Goal: Transaction & Acquisition: Purchase product/service

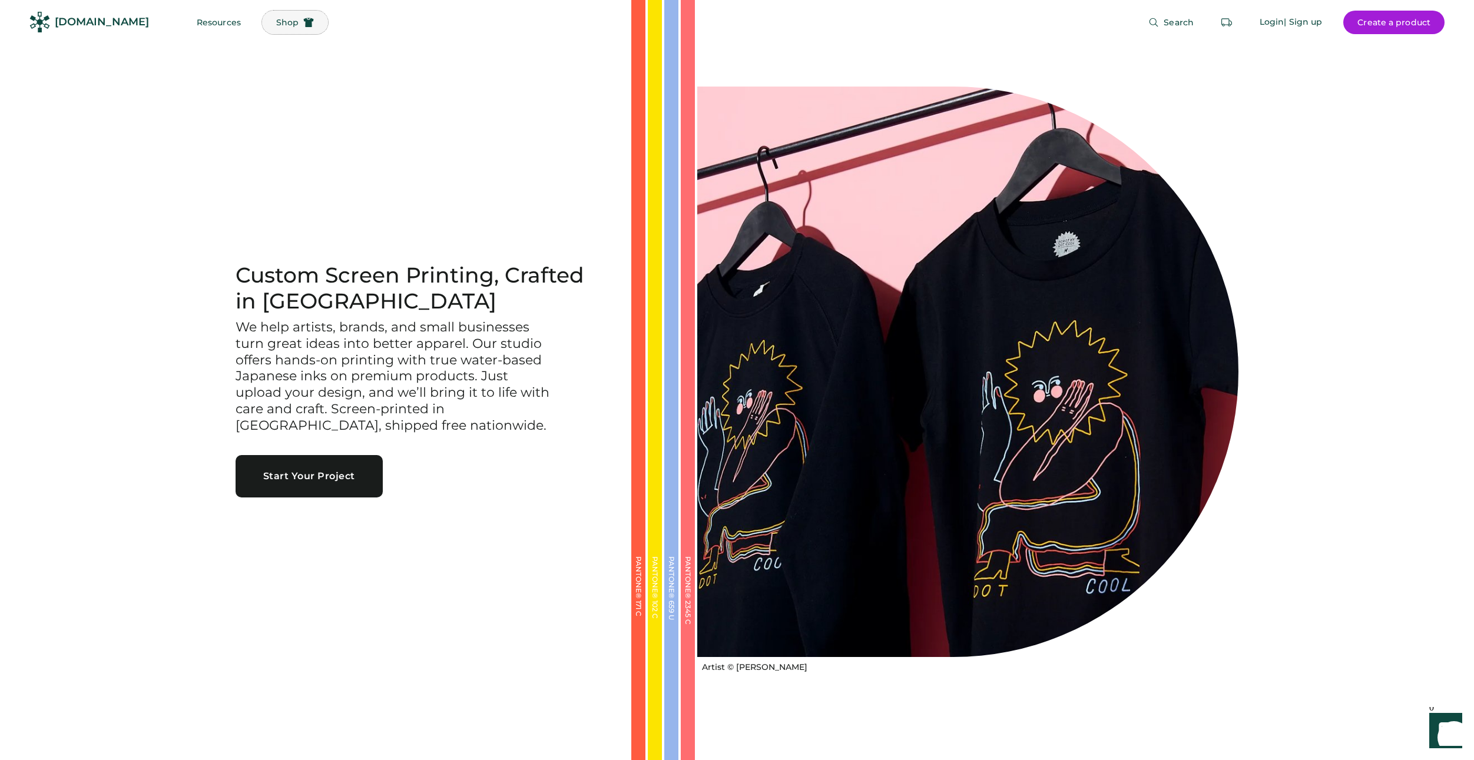
click at [276, 19] on span "Shop" at bounding box center [287, 22] width 22 height 8
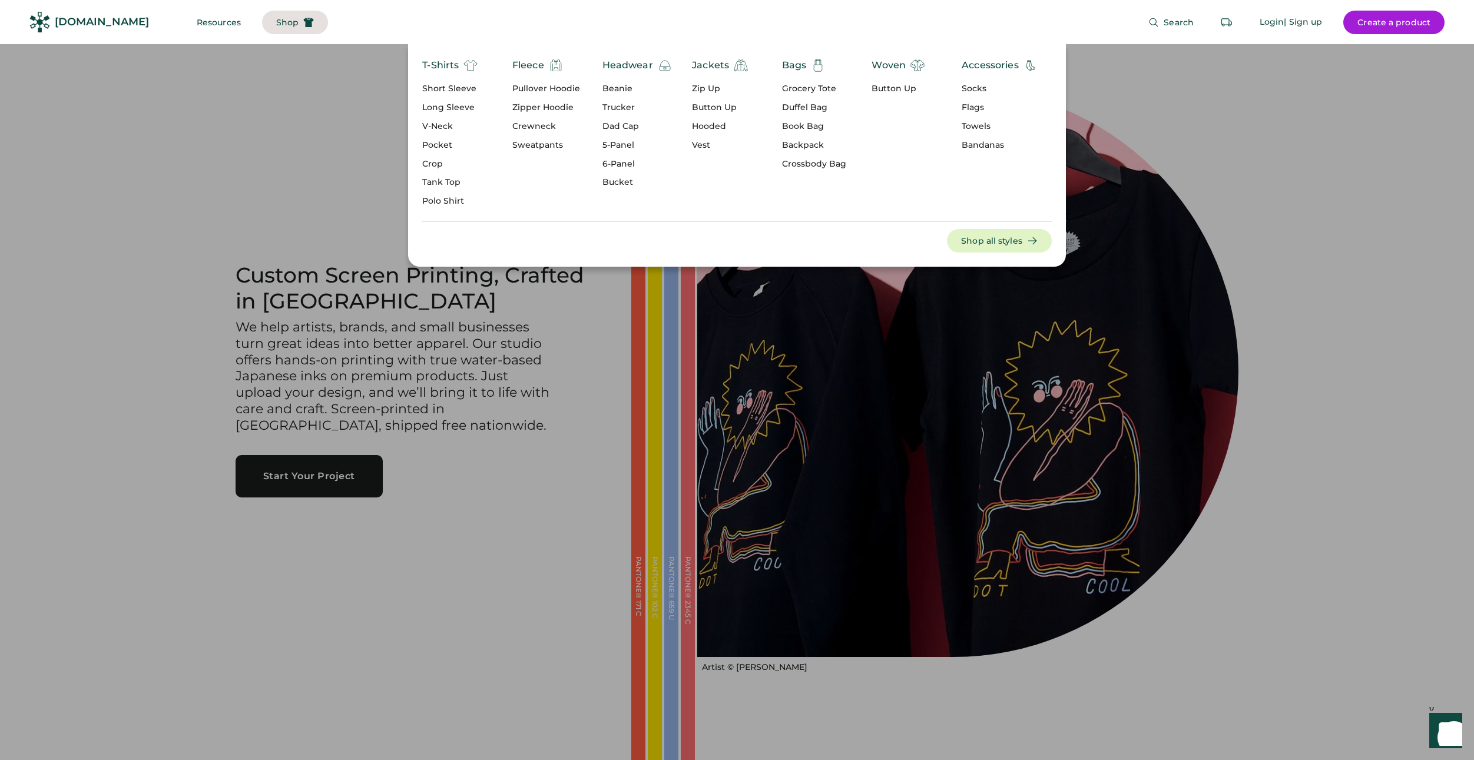
click at [457, 88] on div "Short Sleeve" at bounding box center [449, 89] width 55 height 12
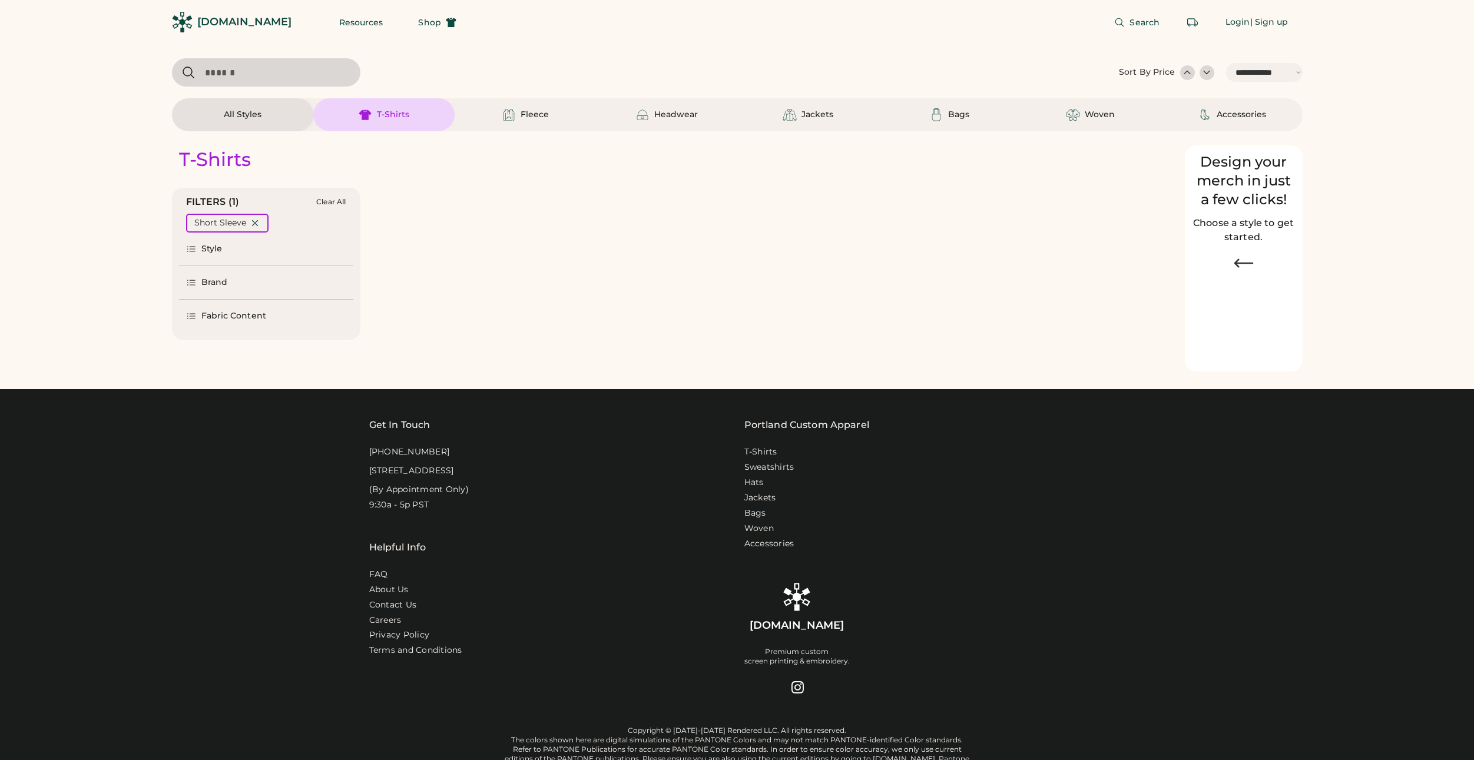
select select "*****"
select select "*"
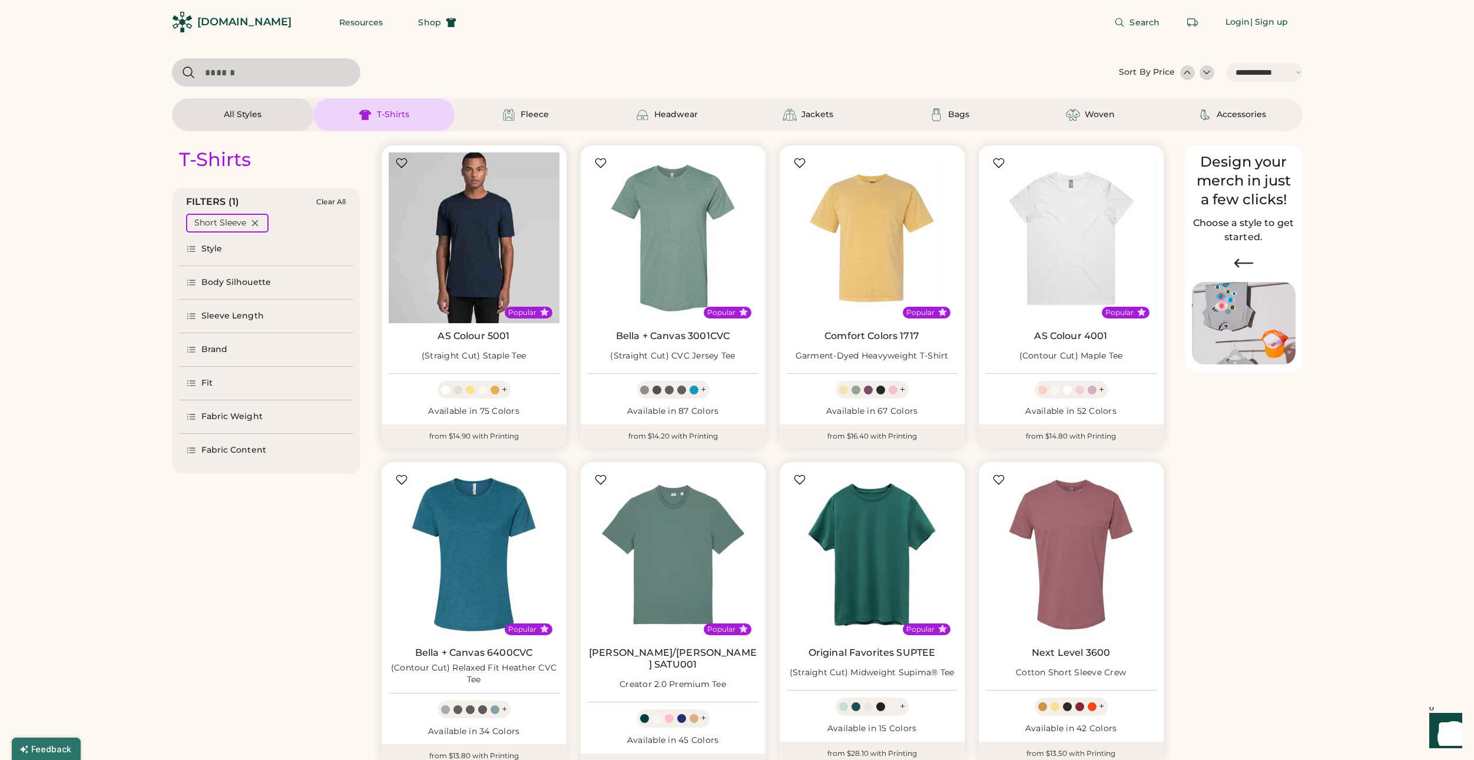
scroll to position [117, 0]
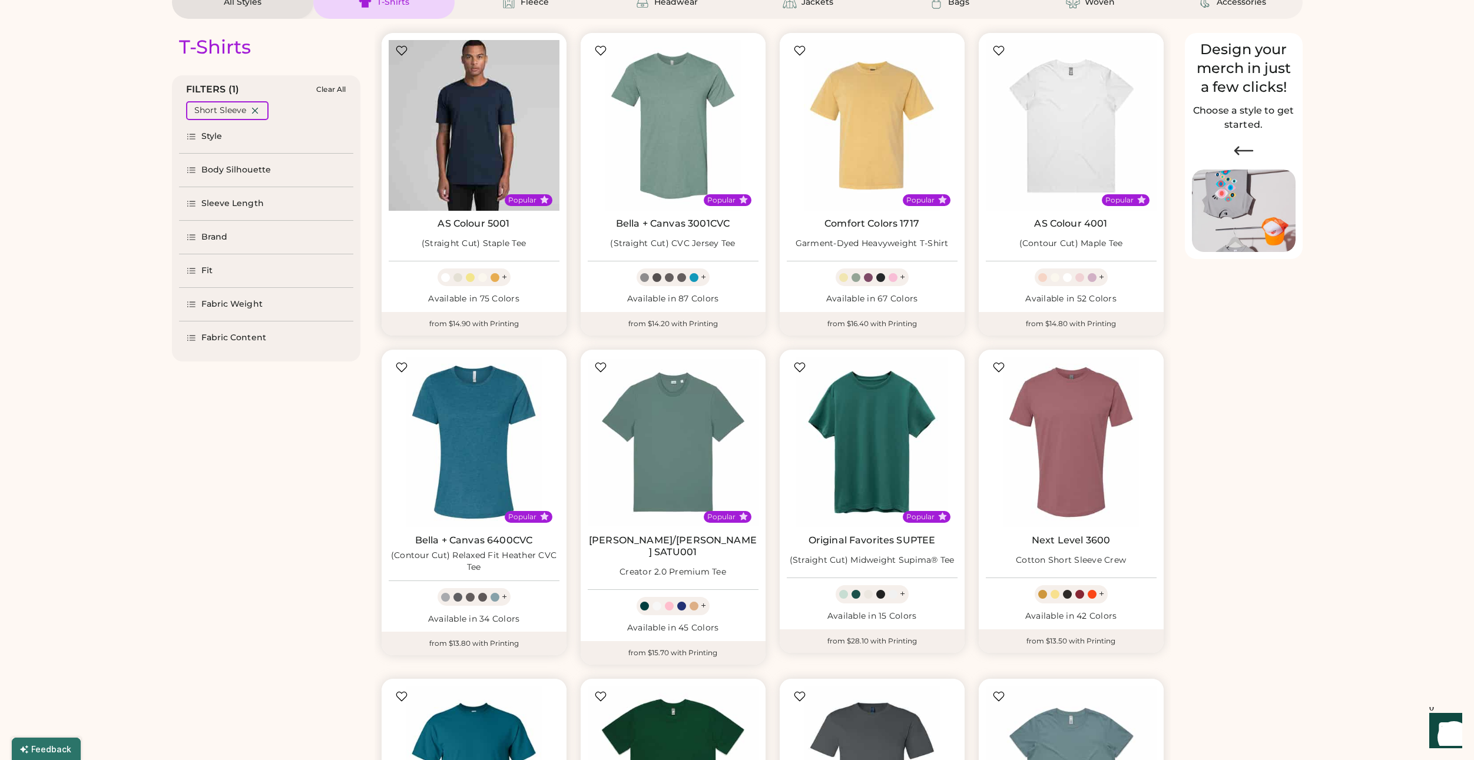
select select "*****"
select select "*"
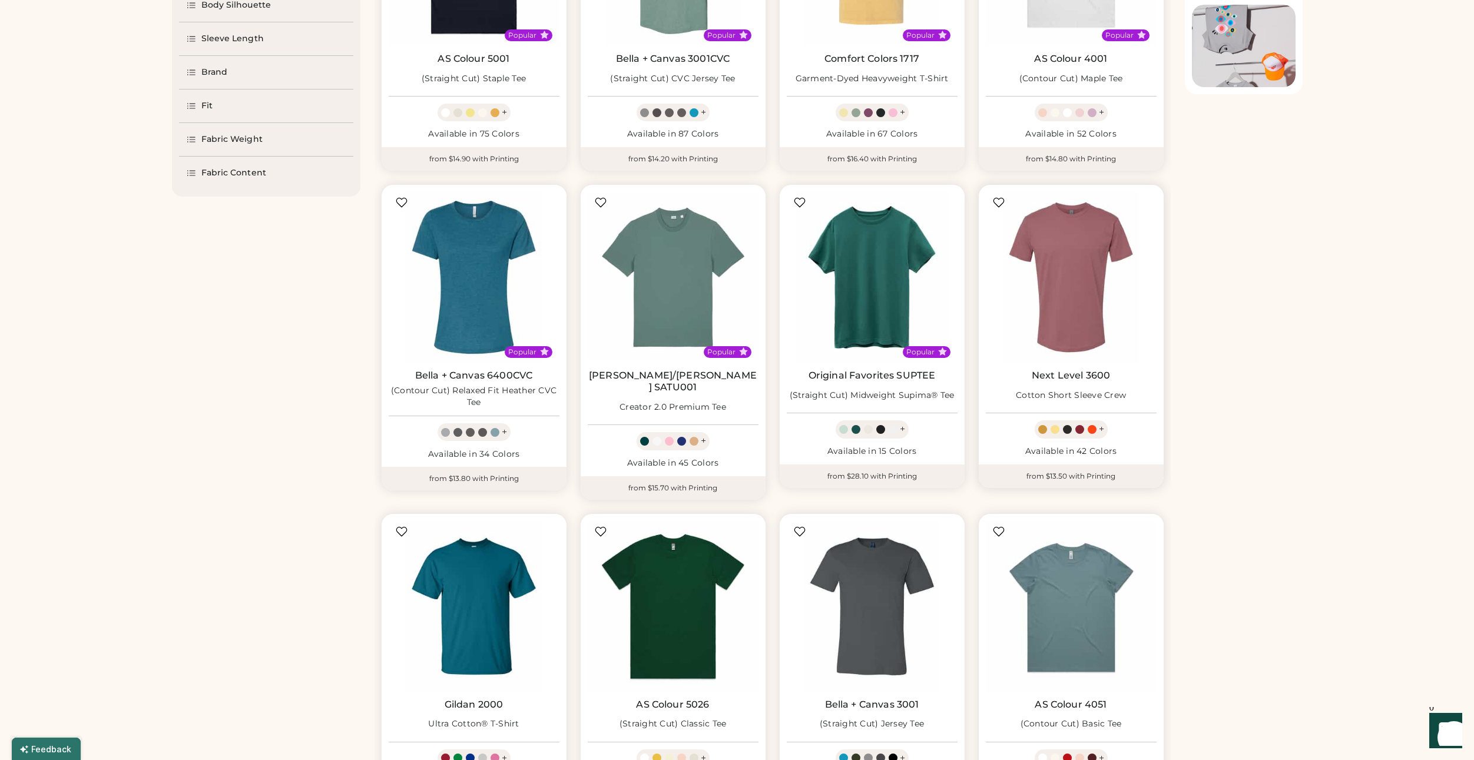
scroll to position [0, 0]
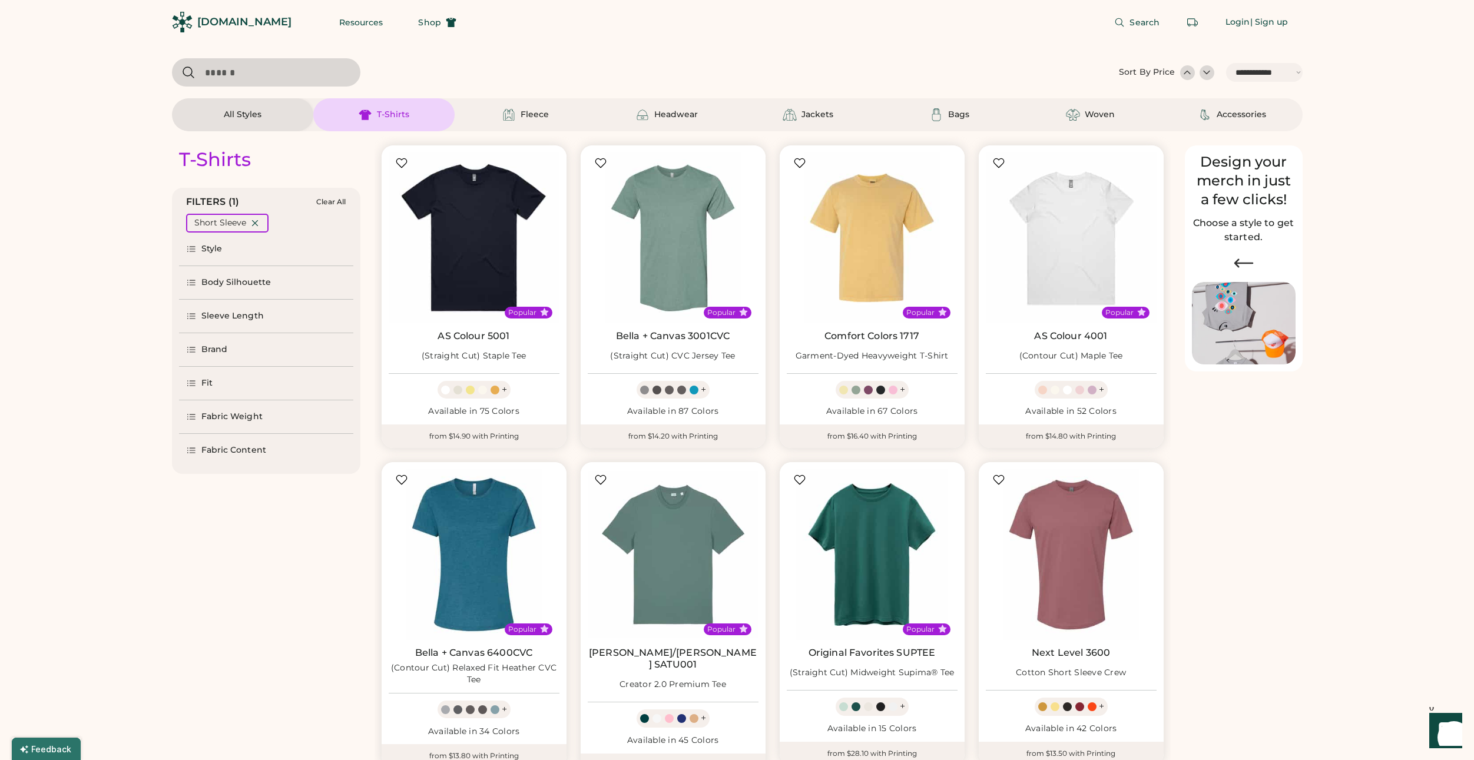
click at [319, 64] on input "input" at bounding box center [266, 72] width 188 height 28
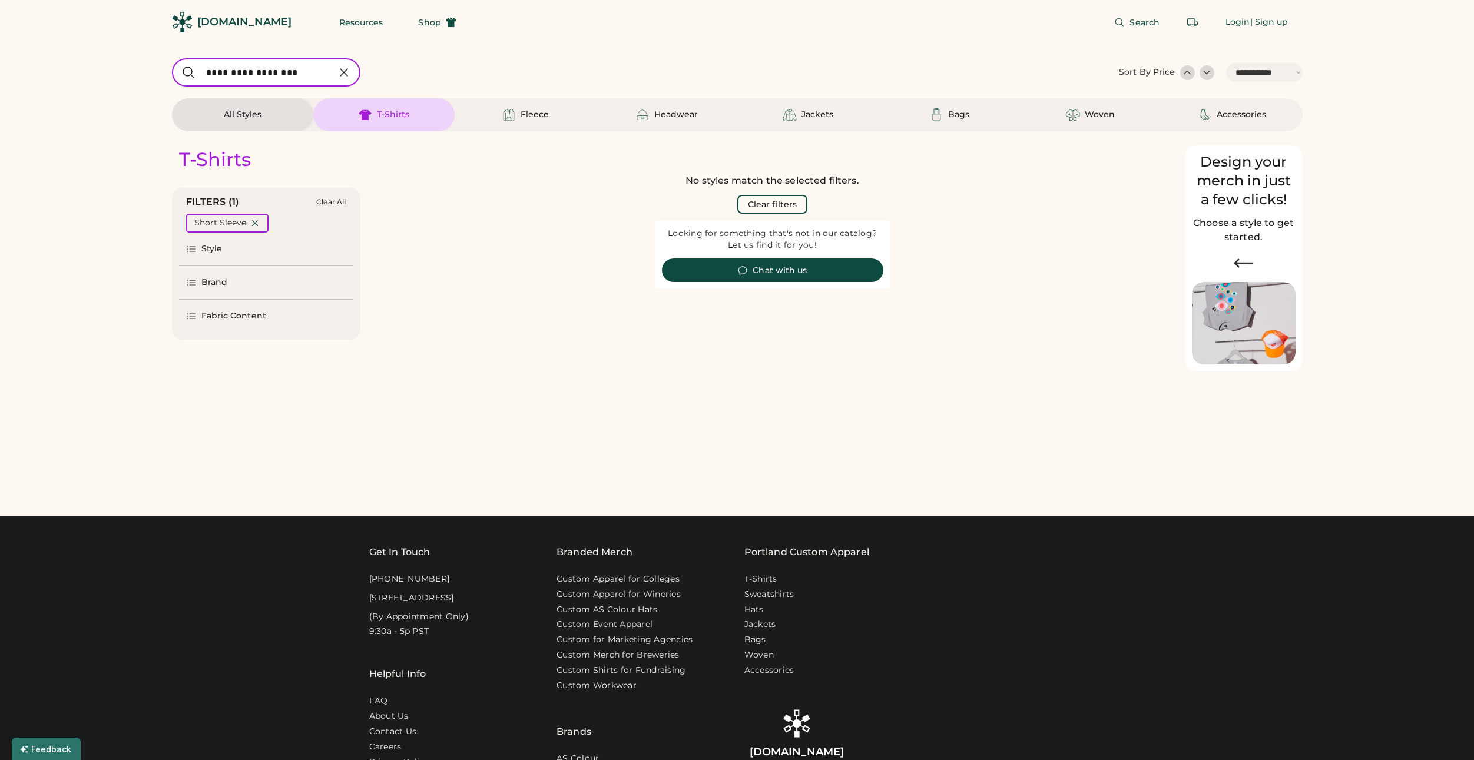
click at [304, 67] on input "input" at bounding box center [266, 72] width 188 height 28
click at [306, 72] on input "input" at bounding box center [266, 72] width 188 height 28
click at [314, 74] on input "input" at bounding box center [266, 72] width 188 height 28
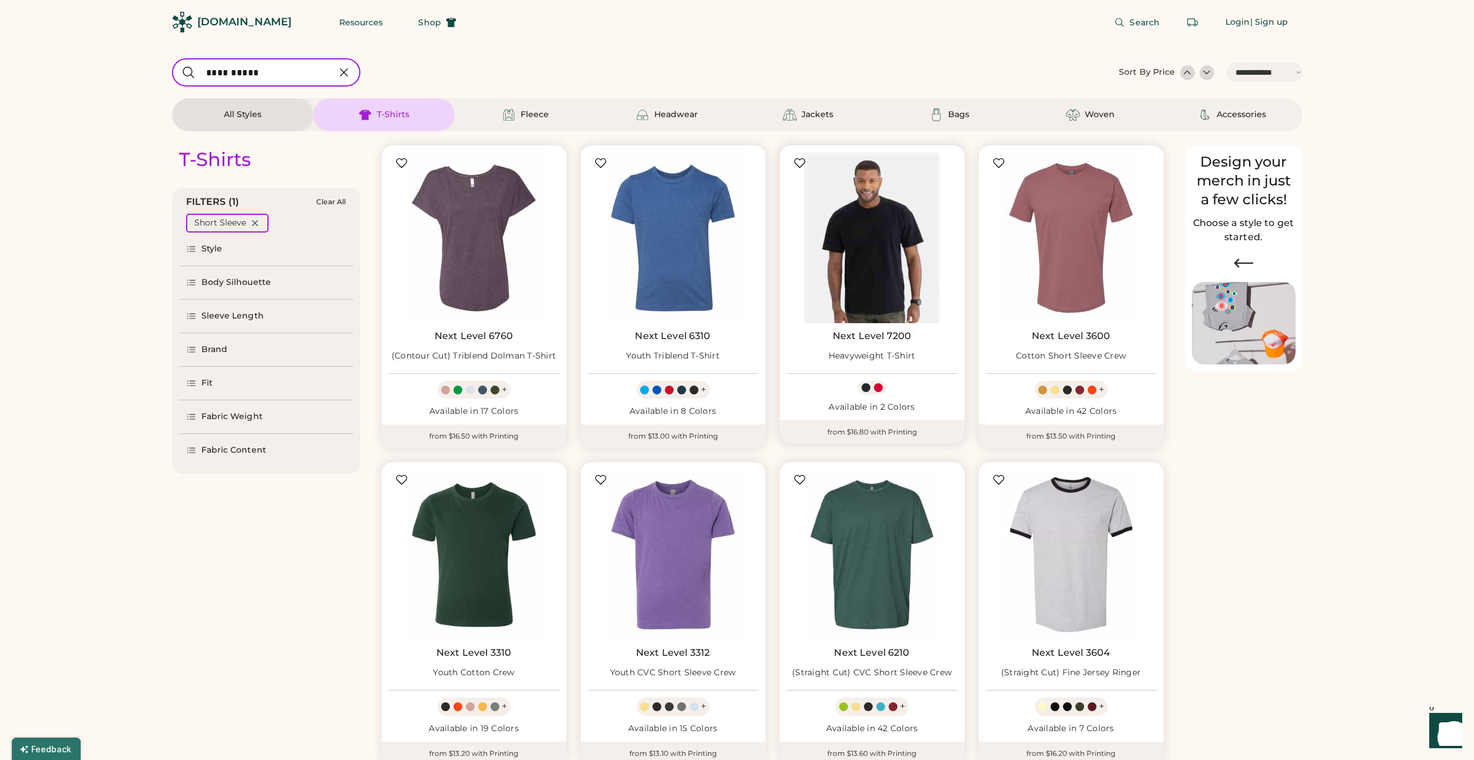
type input "**********"
click at [873, 223] on img at bounding box center [872, 237] width 171 height 171
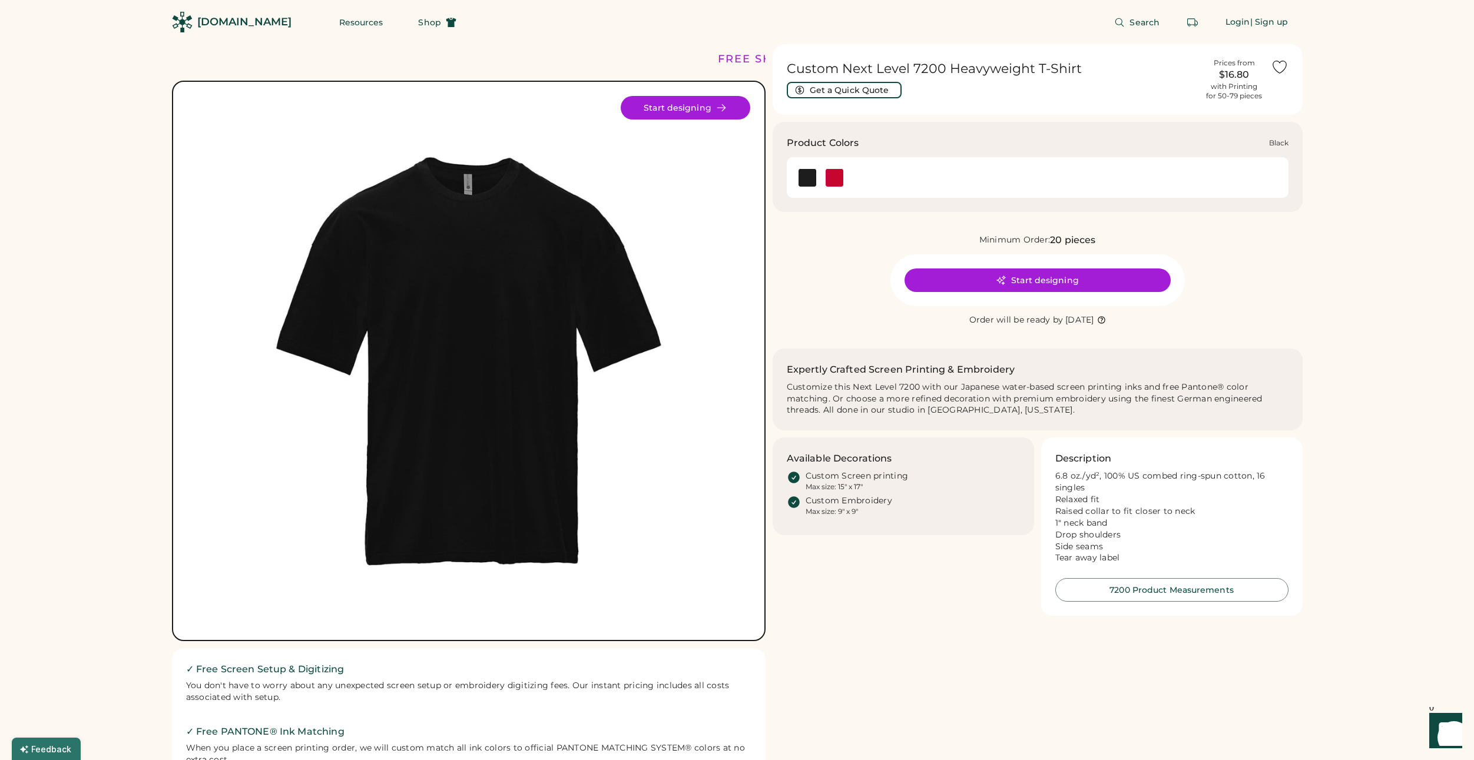
click at [805, 177] on img at bounding box center [807, 178] width 18 height 18
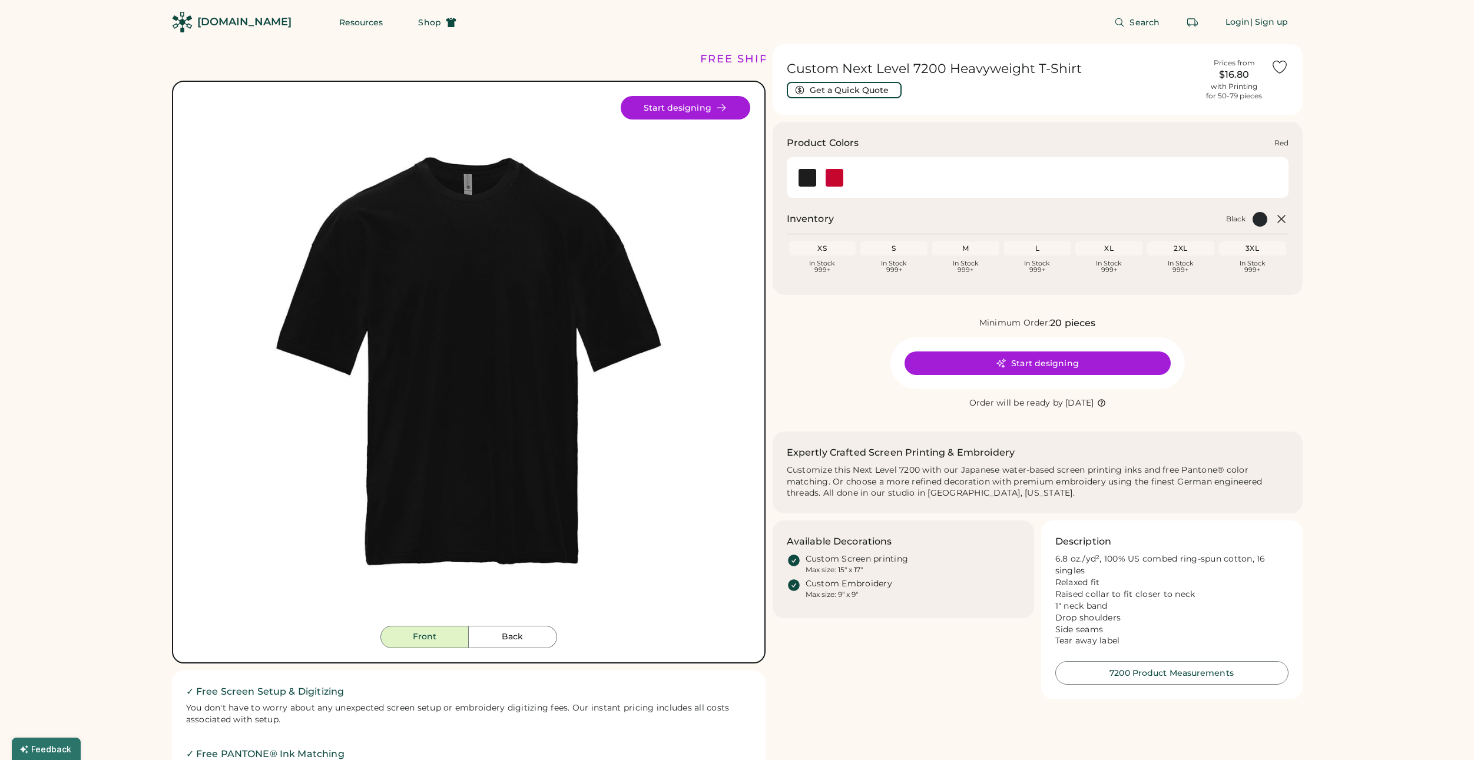
click at [832, 178] on img at bounding box center [834, 178] width 18 height 18
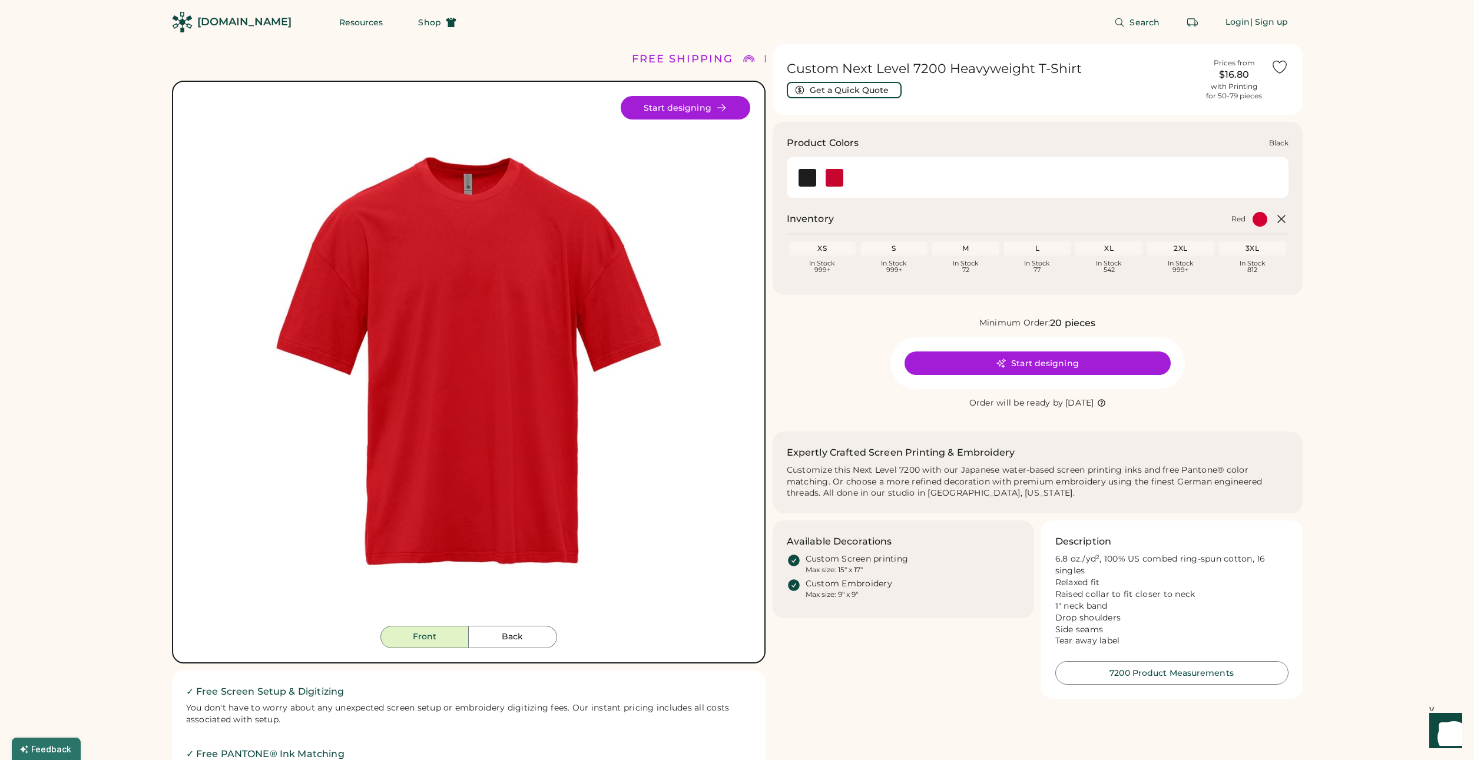
click at [807, 179] on img at bounding box center [807, 178] width 18 height 18
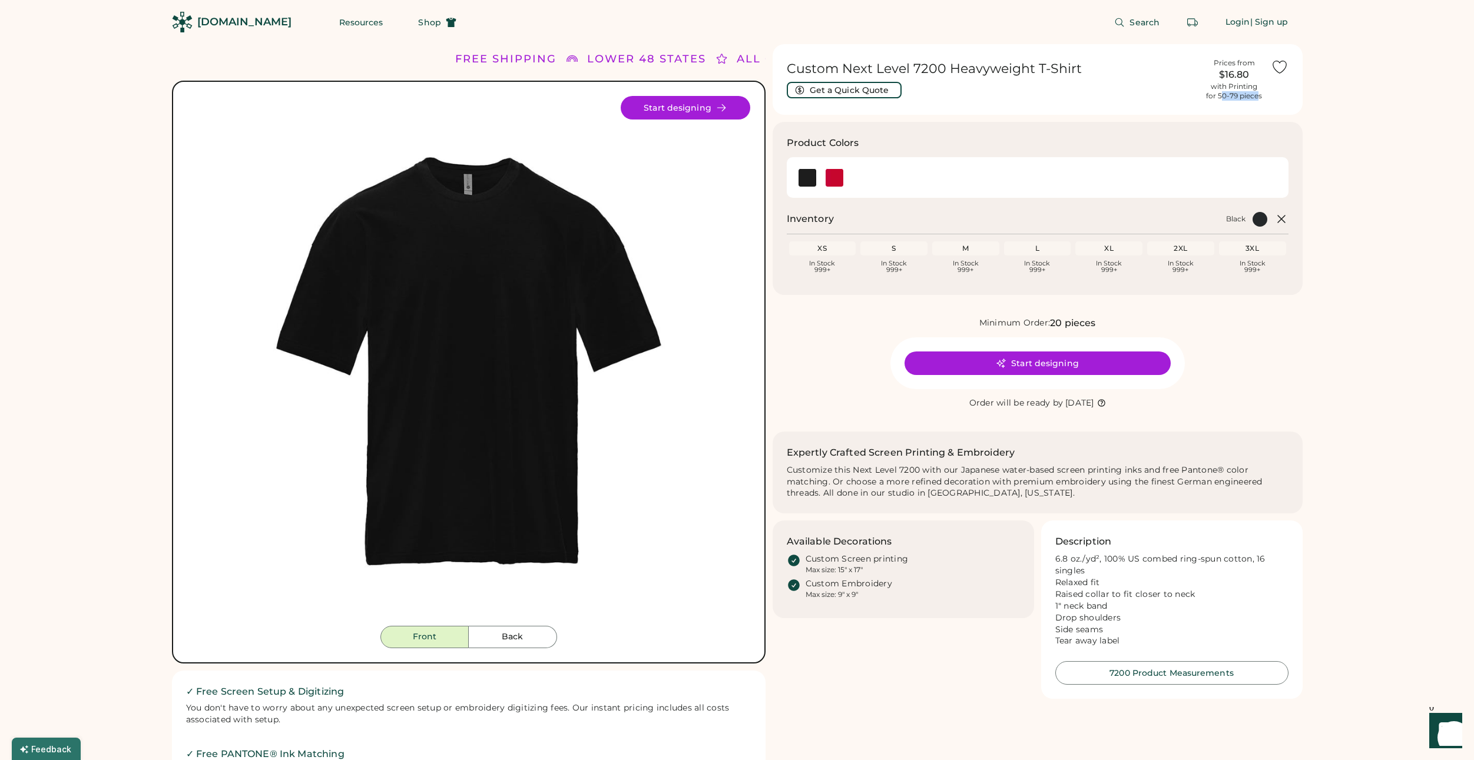
drag, startPoint x: 1223, startPoint y: 98, endPoint x: 1259, endPoint y: 99, distance: 36.5
click at [1259, 99] on div "with Printing for 50-79 pieces" at bounding box center [1234, 91] width 56 height 19
drag, startPoint x: 1056, startPoint y: 323, endPoint x: 1103, endPoint y: 323, distance: 47.1
click at [1103, 323] on div "Minimum Order: 20 pieces" at bounding box center [1037, 323] width 530 height 14
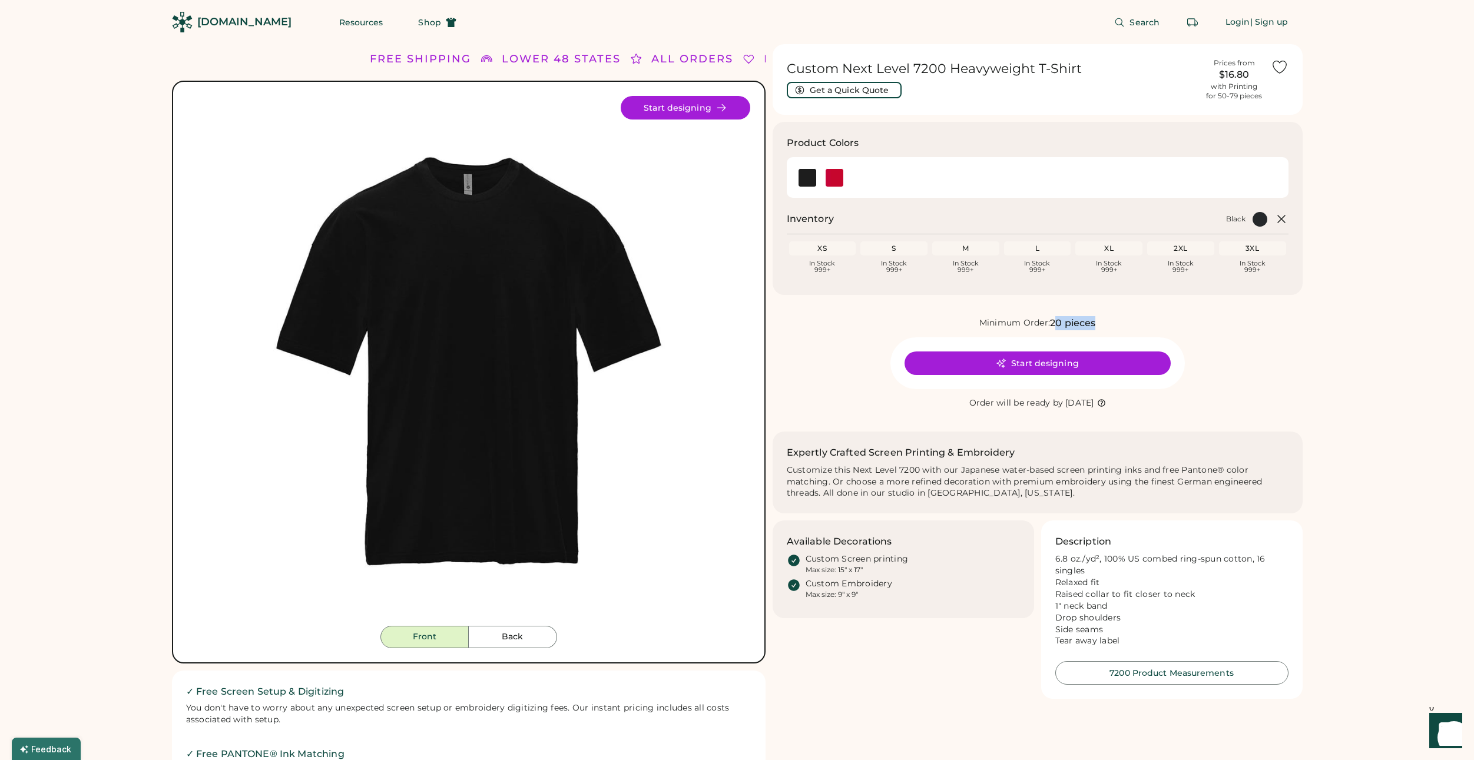
click at [1103, 323] on div "Minimum Order: 20 pieces" at bounding box center [1037, 323] width 530 height 14
click at [1086, 361] on button "Start designing" at bounding box center [1037, 363] width 266 height 24
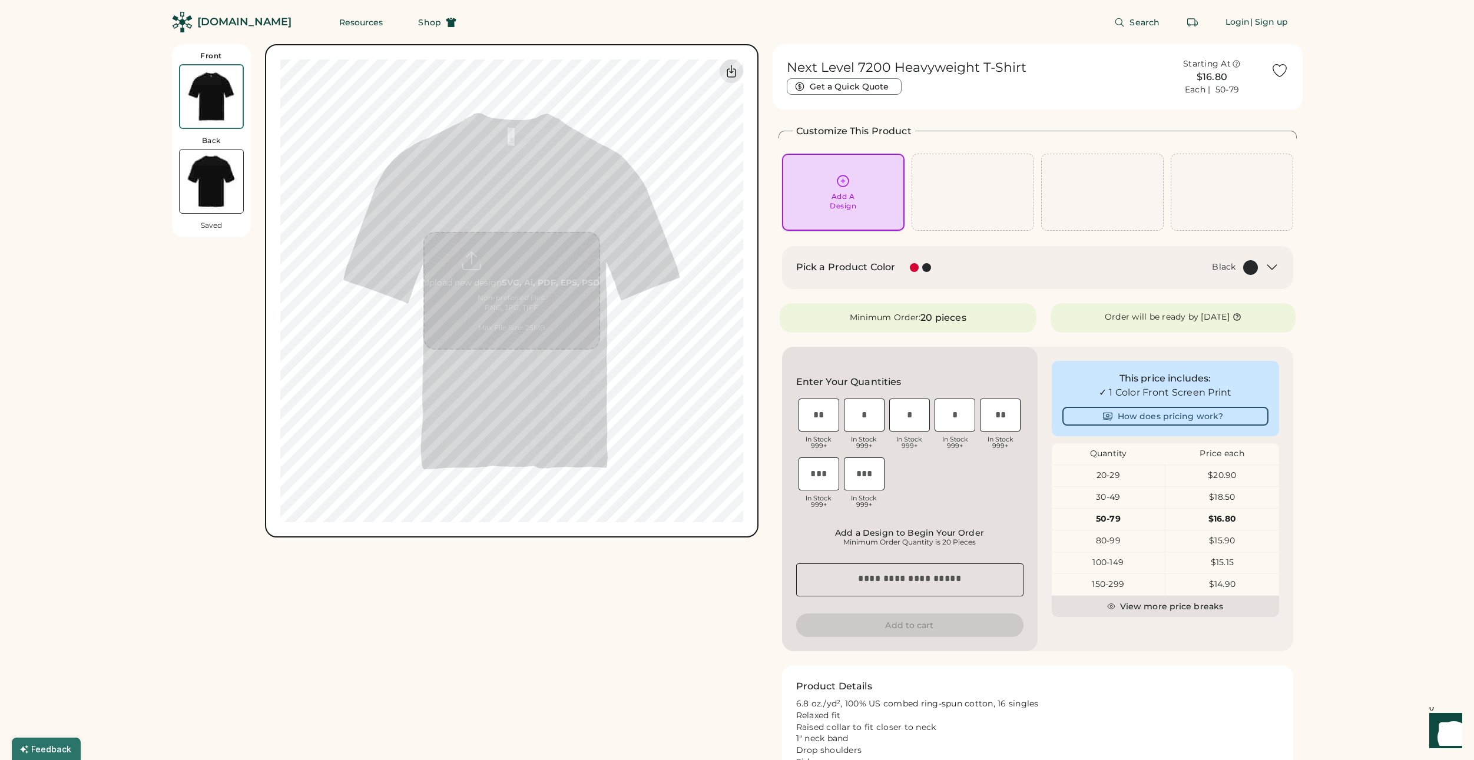
click at [858, 204] on div "Add A Design" at bounding box center [843, 192] width 106 height 37
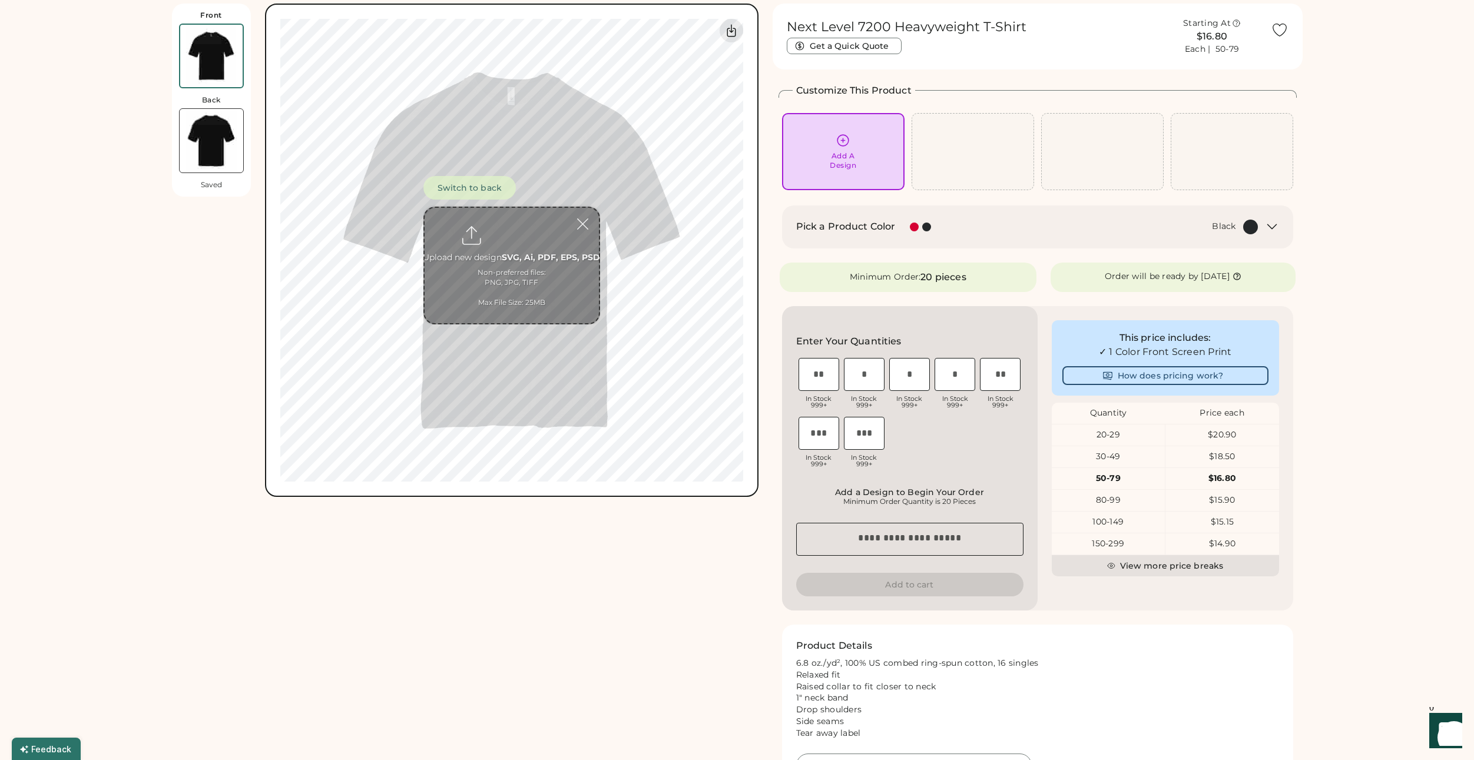
scroll to position [44, 0]
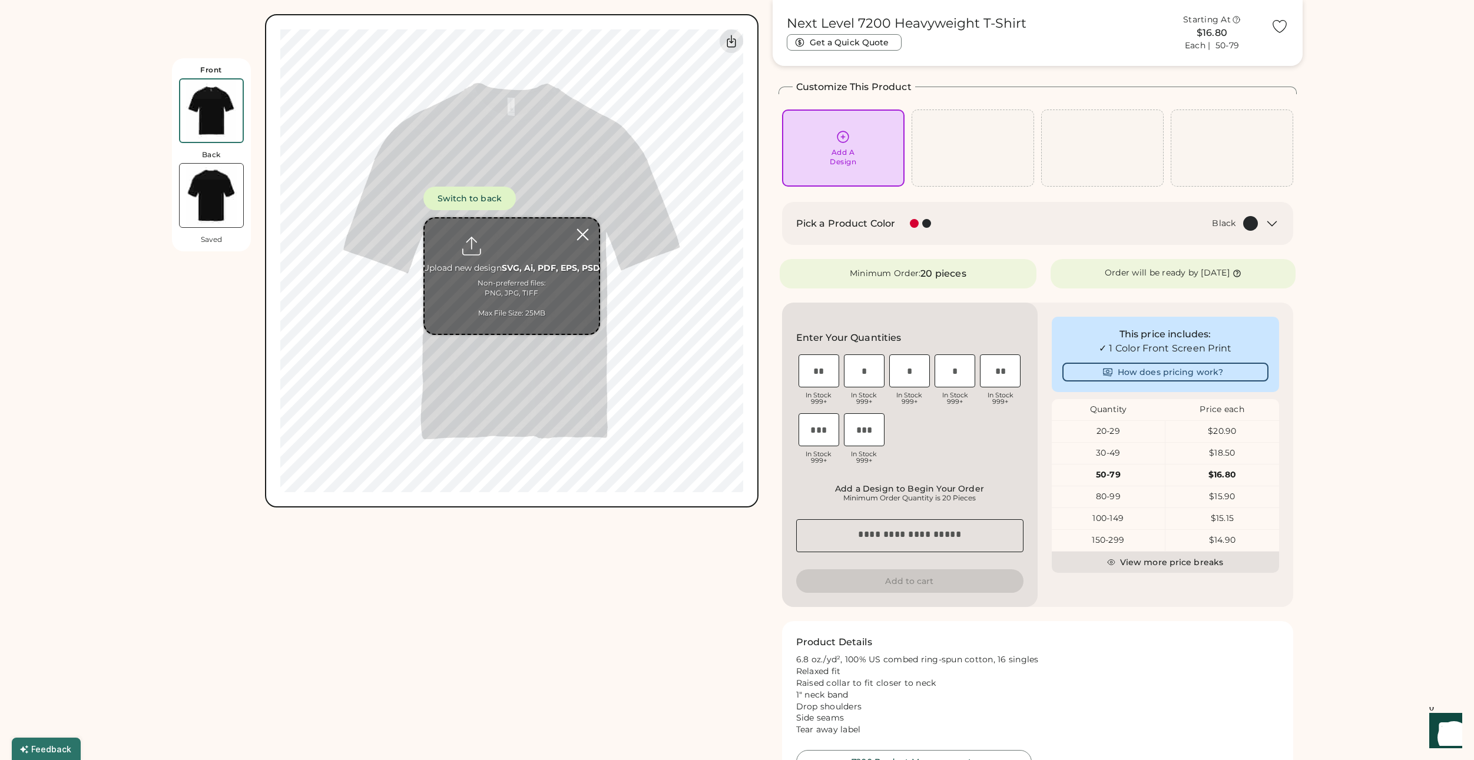
click at [583, 237] on div at bounding box center [582, 234] width 21 height 21
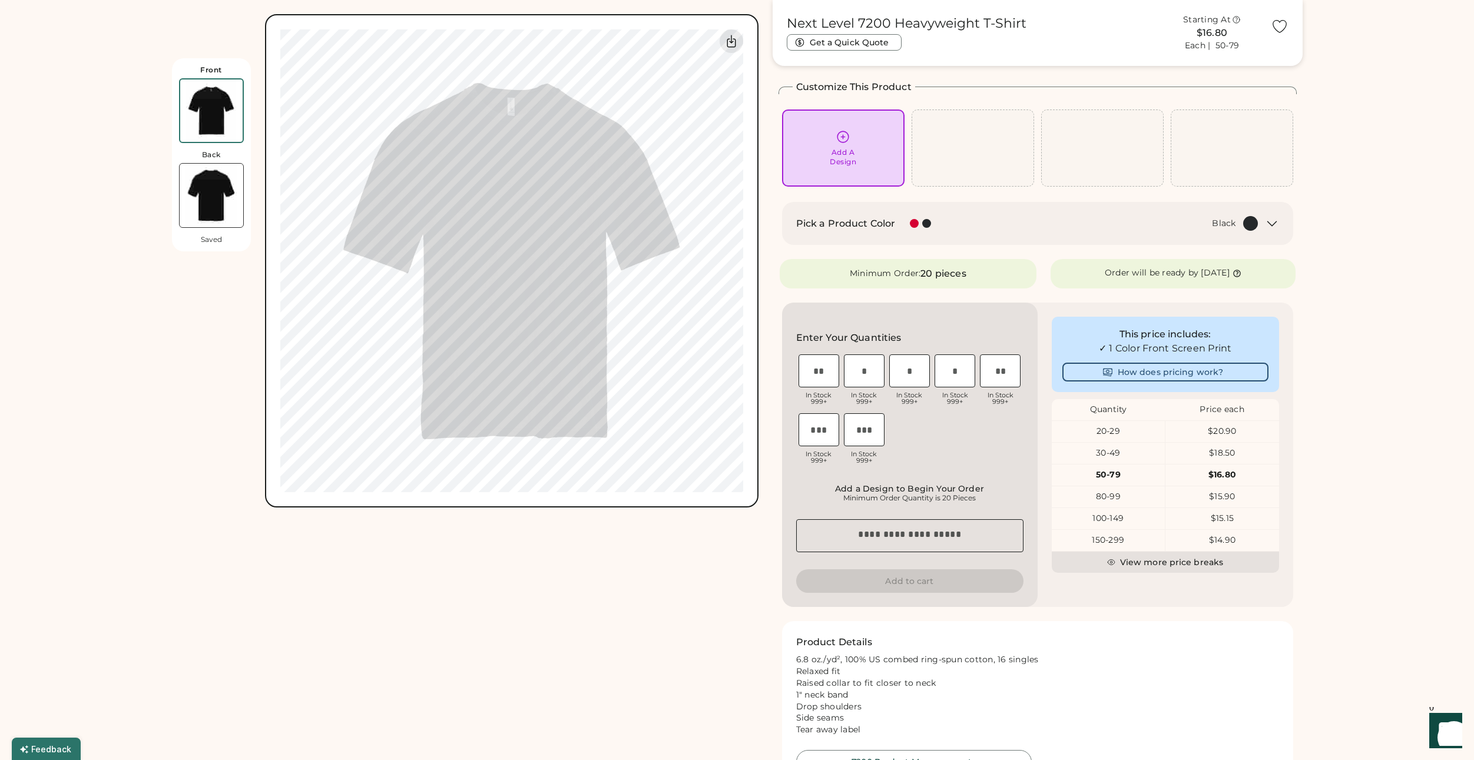
click at [840, 130] on icon at bounding box center [842, 137] width 15 height 15
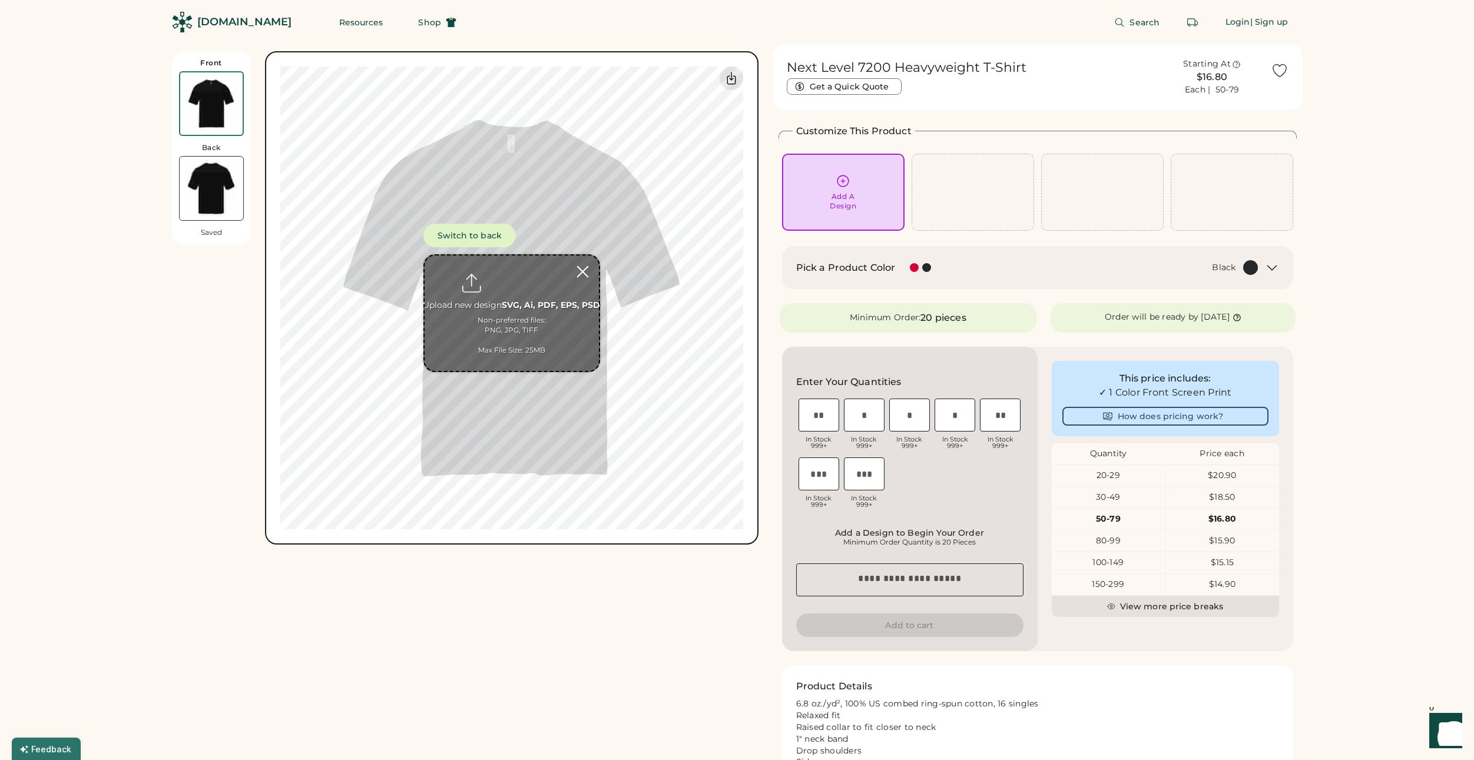
click at [586, 267] on div at bounding box center [582, 271] width 21 height 21
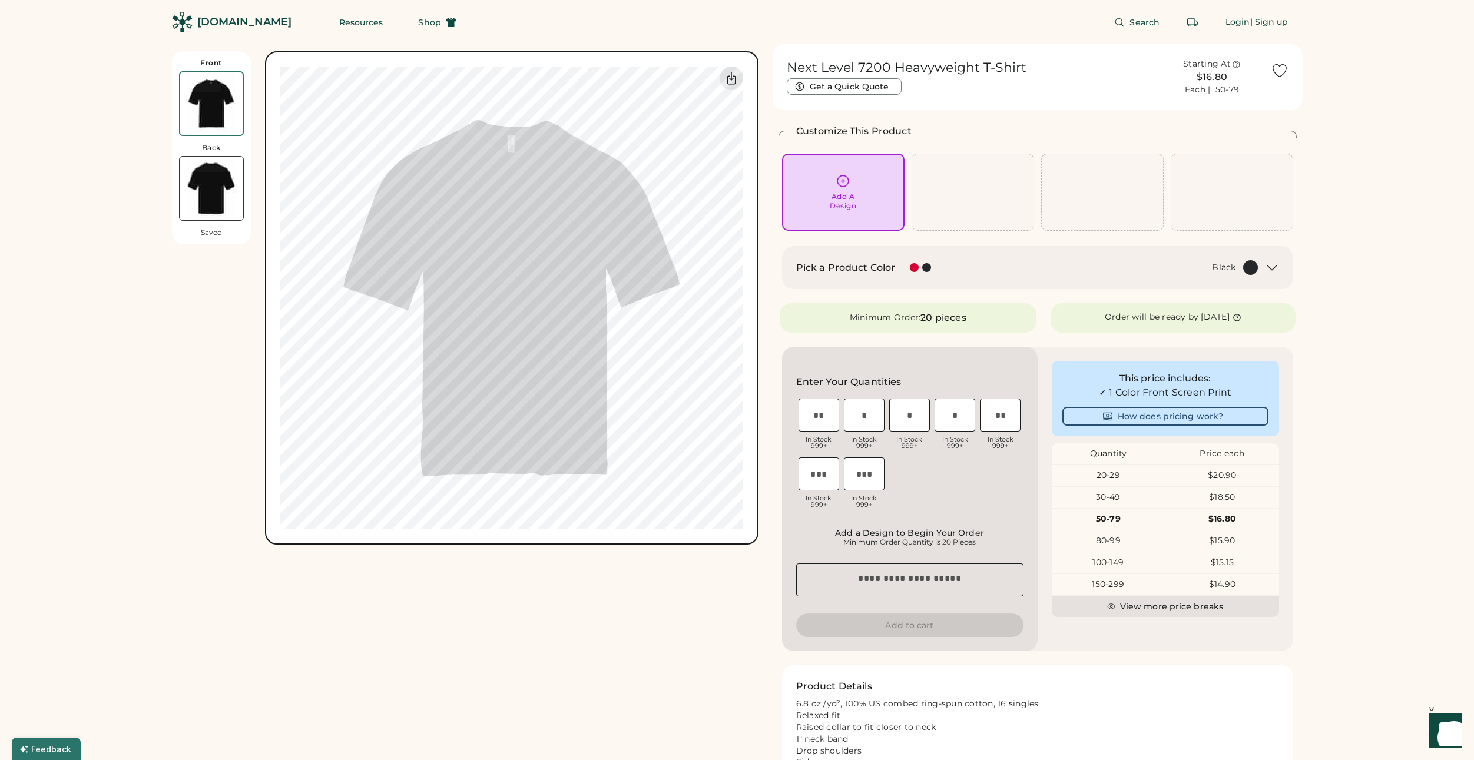
click at [213, 188] on img at bounding box center [212, 189] width 64 height 64
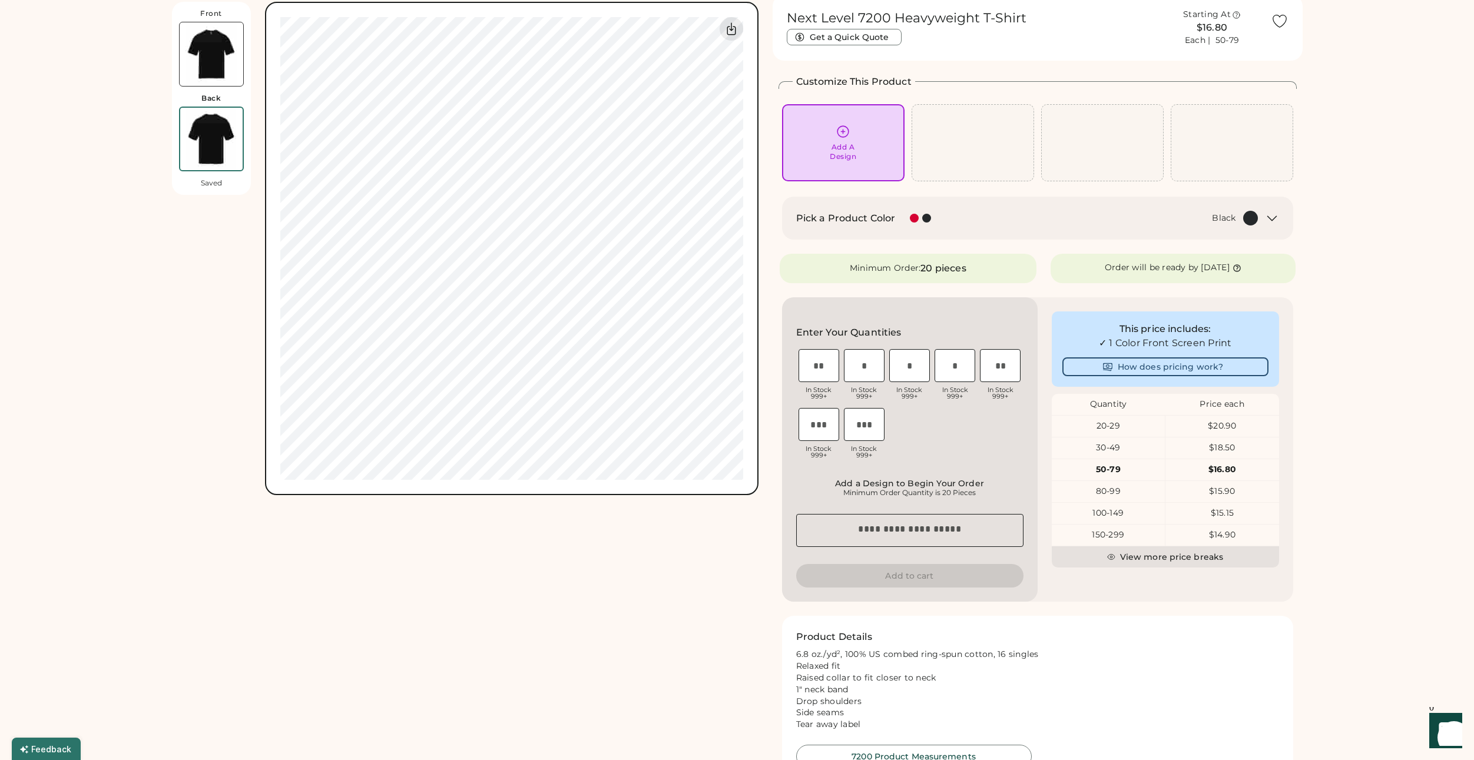
scroll to position [51, 0]
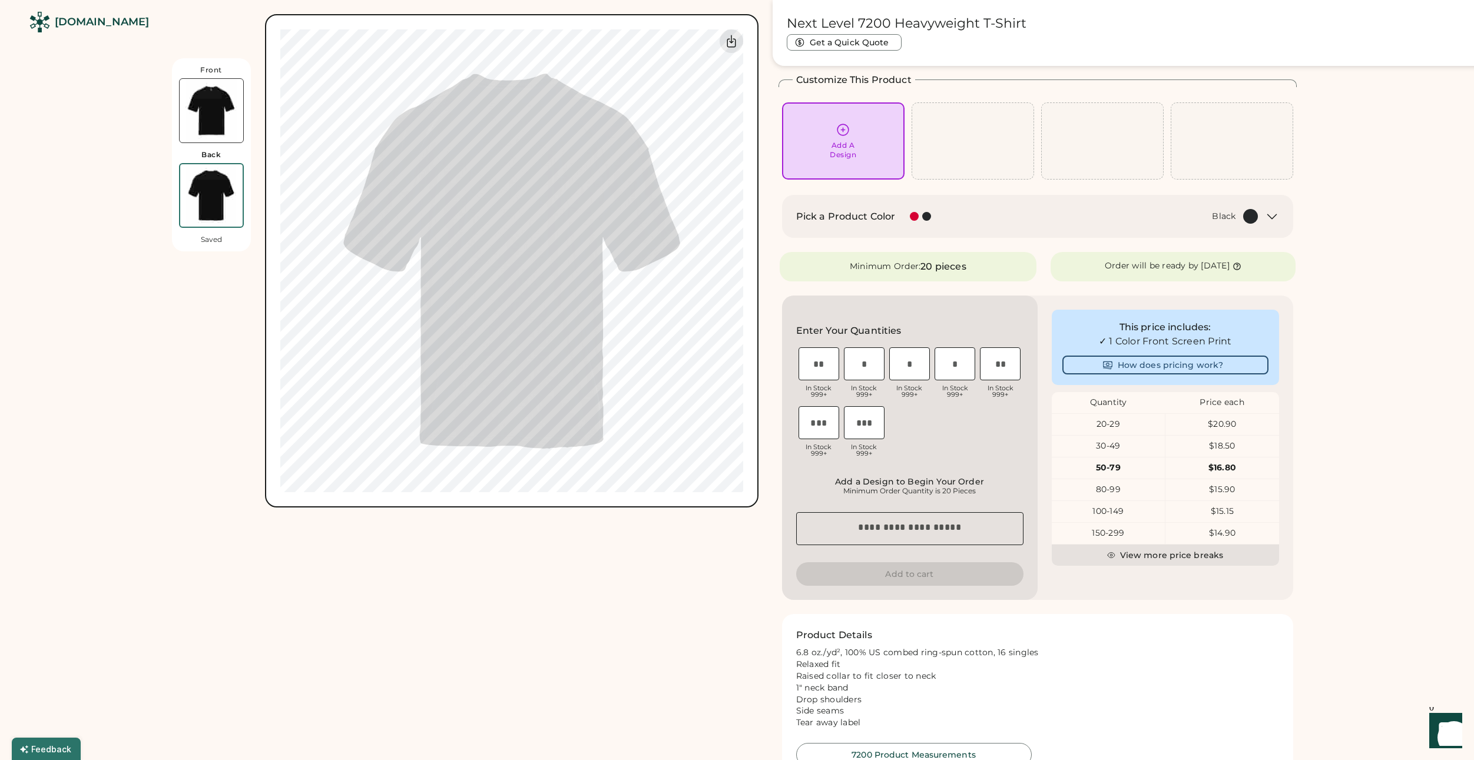
click at [213, 96] on img at bounding box center [212, 111] width 64 height 64
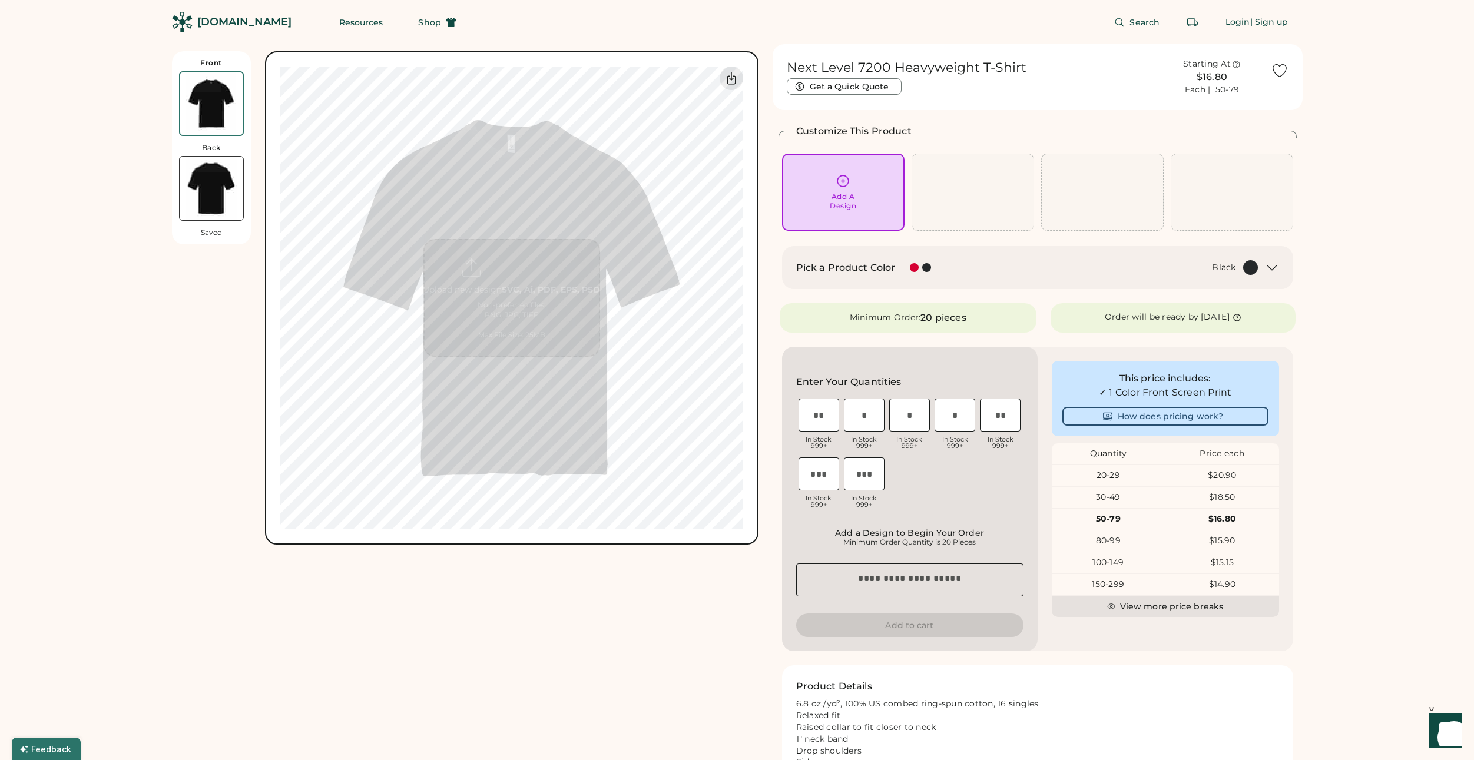
click at [214, 178] on img at bounding box center [212, 189] width 64 height 64
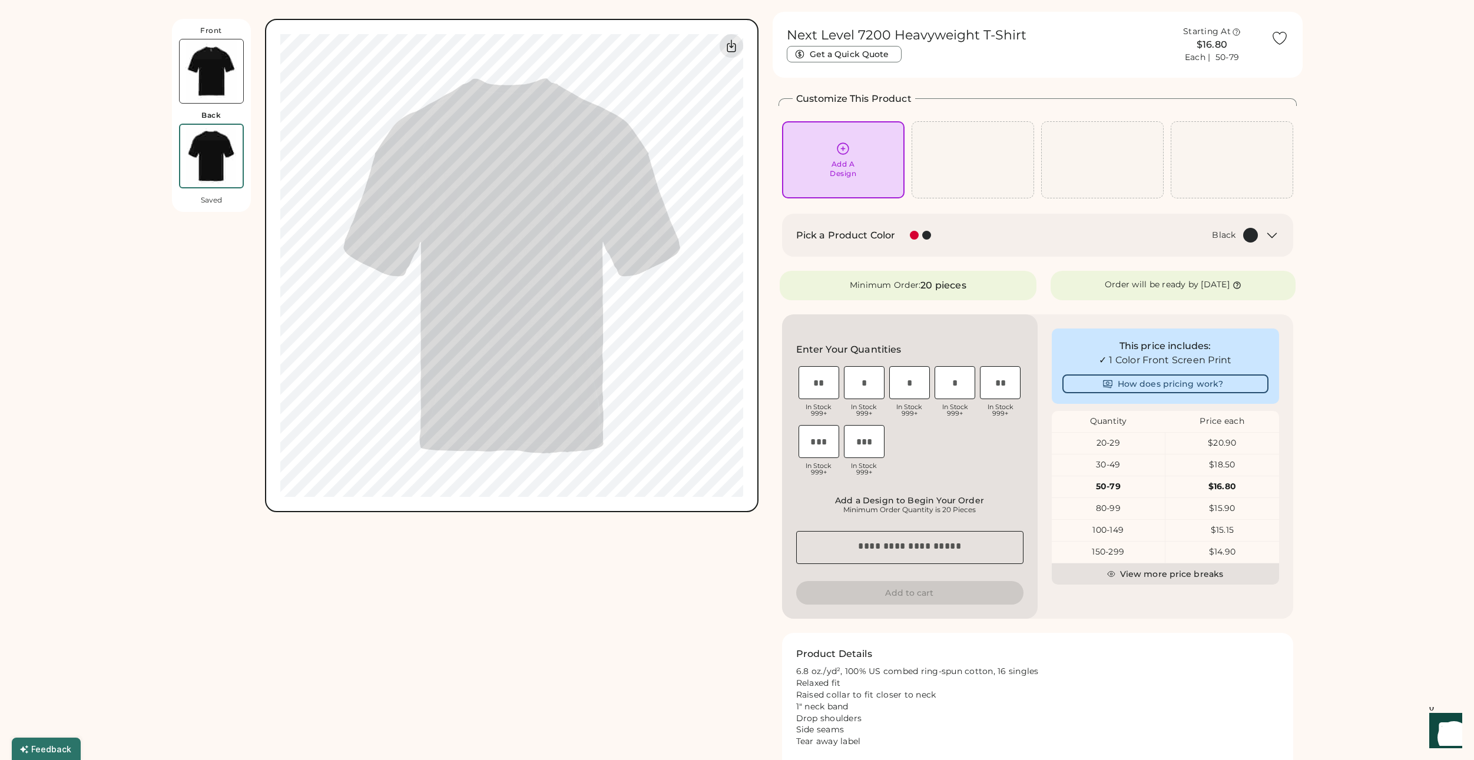
scroll to position [51, 0]
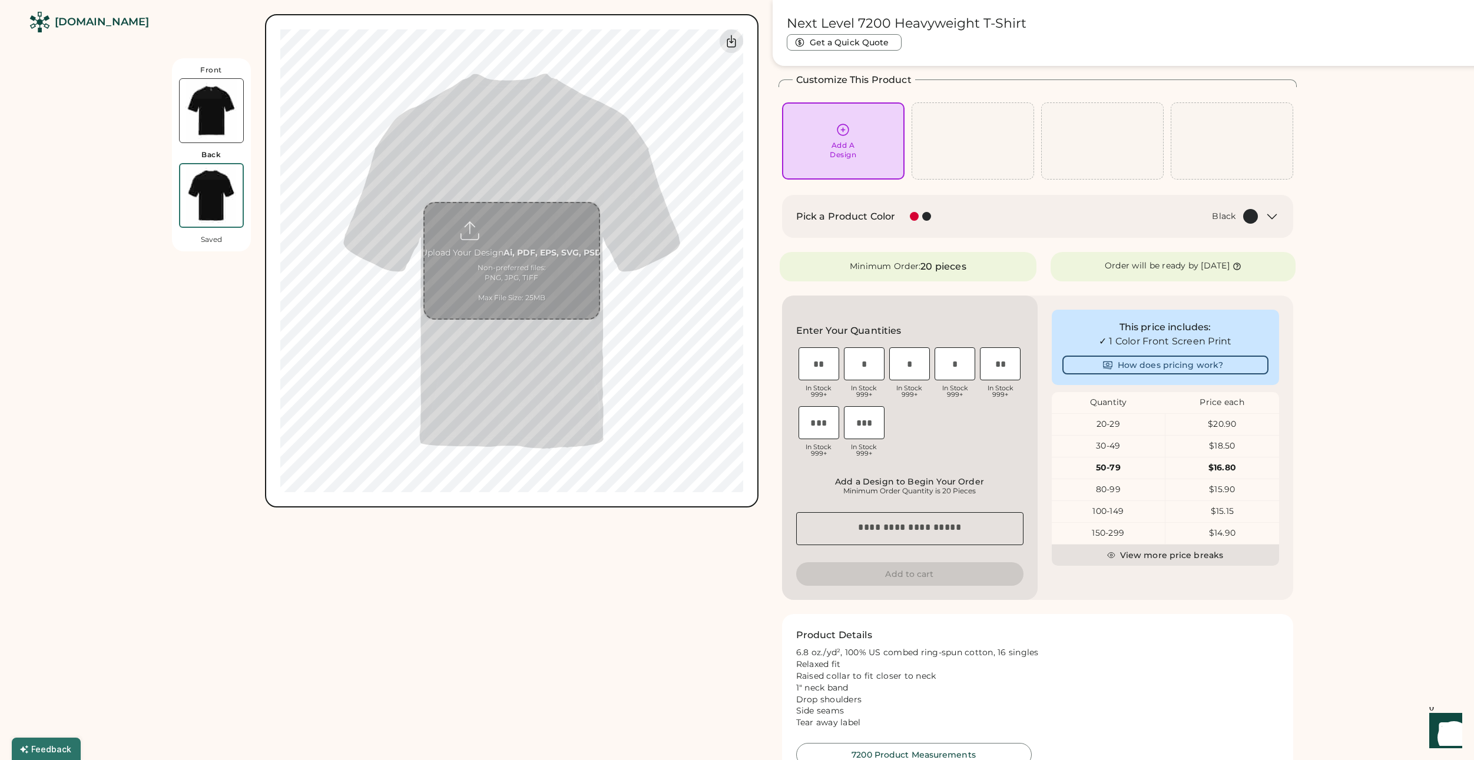
click at [519, 223] on input "file" at bounding box center [511, 260] width 174 height 115
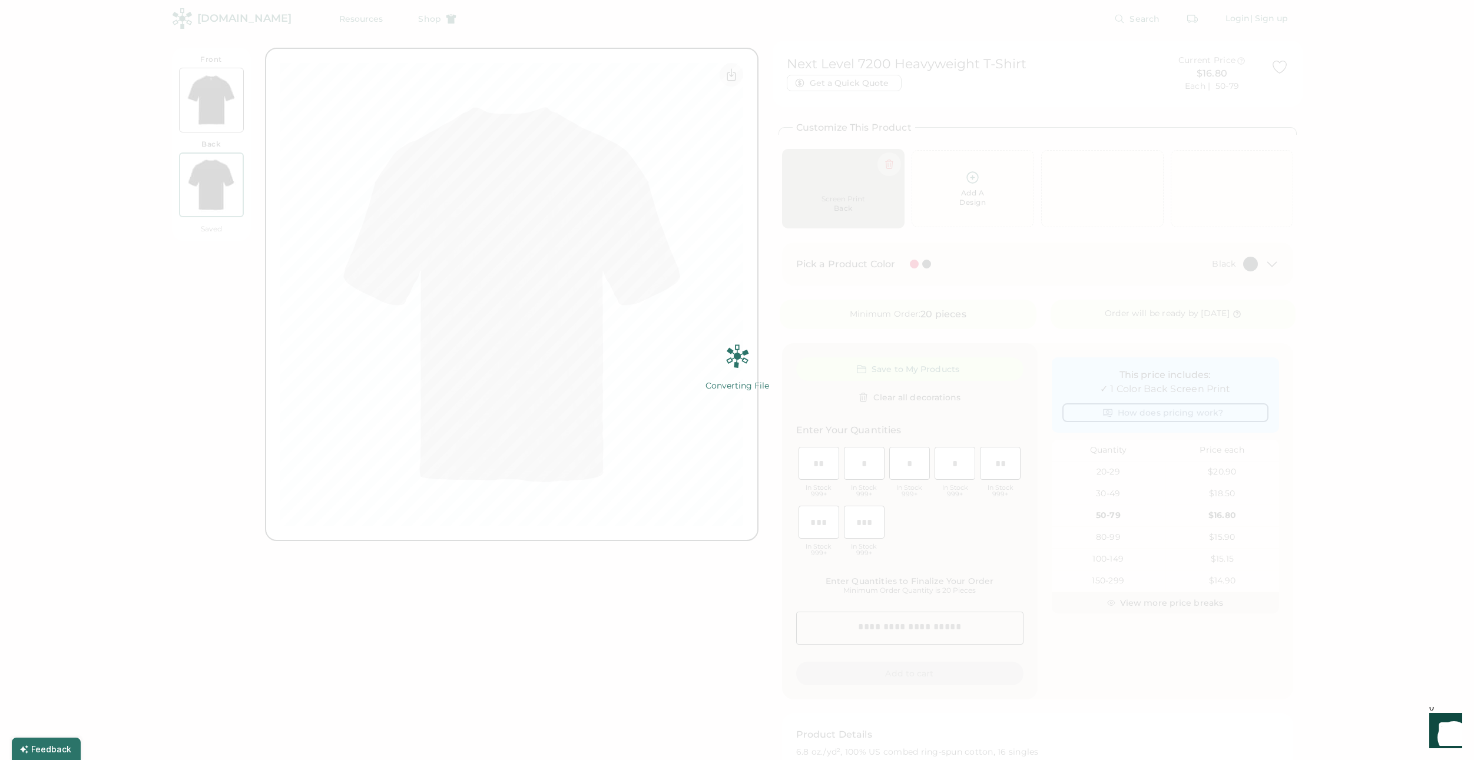
scroll to position [0, 0]
